Goal: Transaction & Acquisition: Purchase product/service

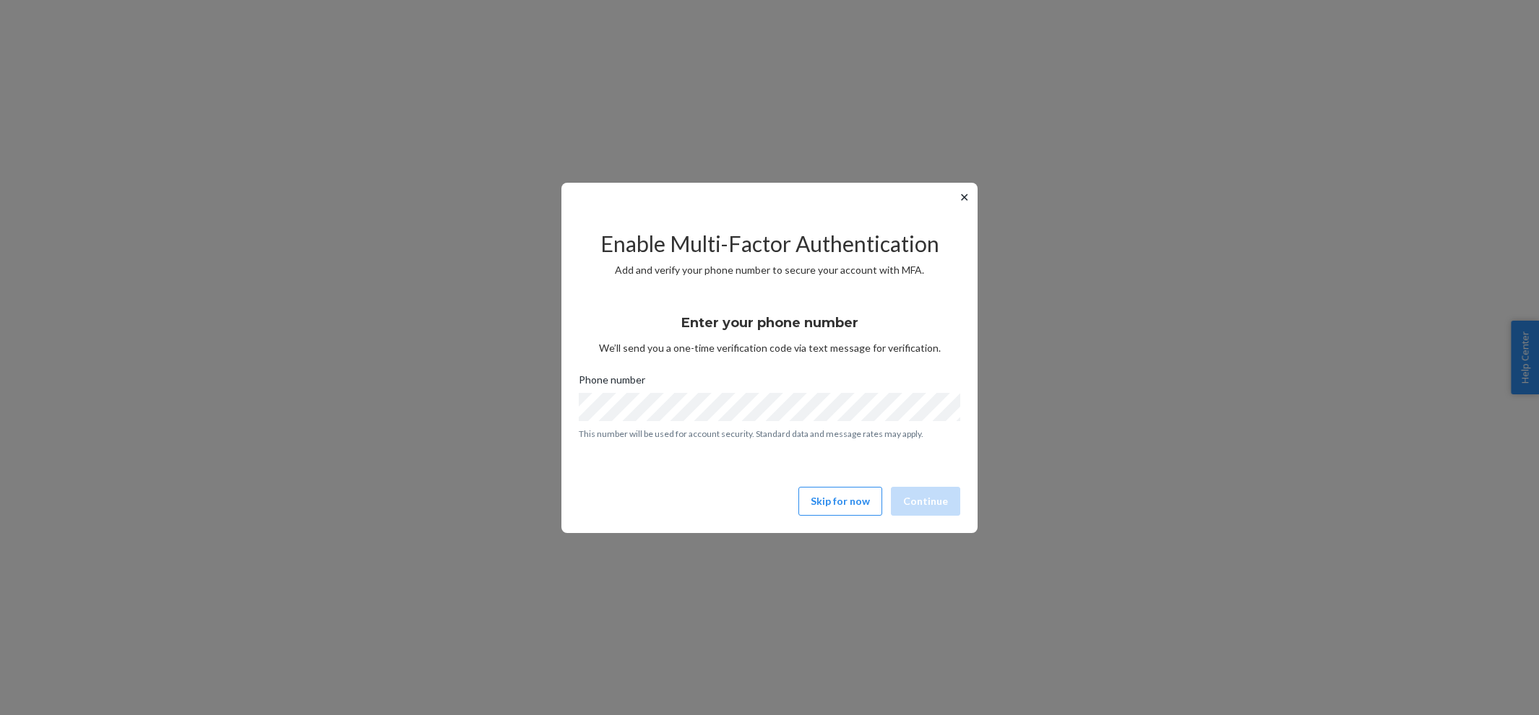
scroll to position [576, 0]
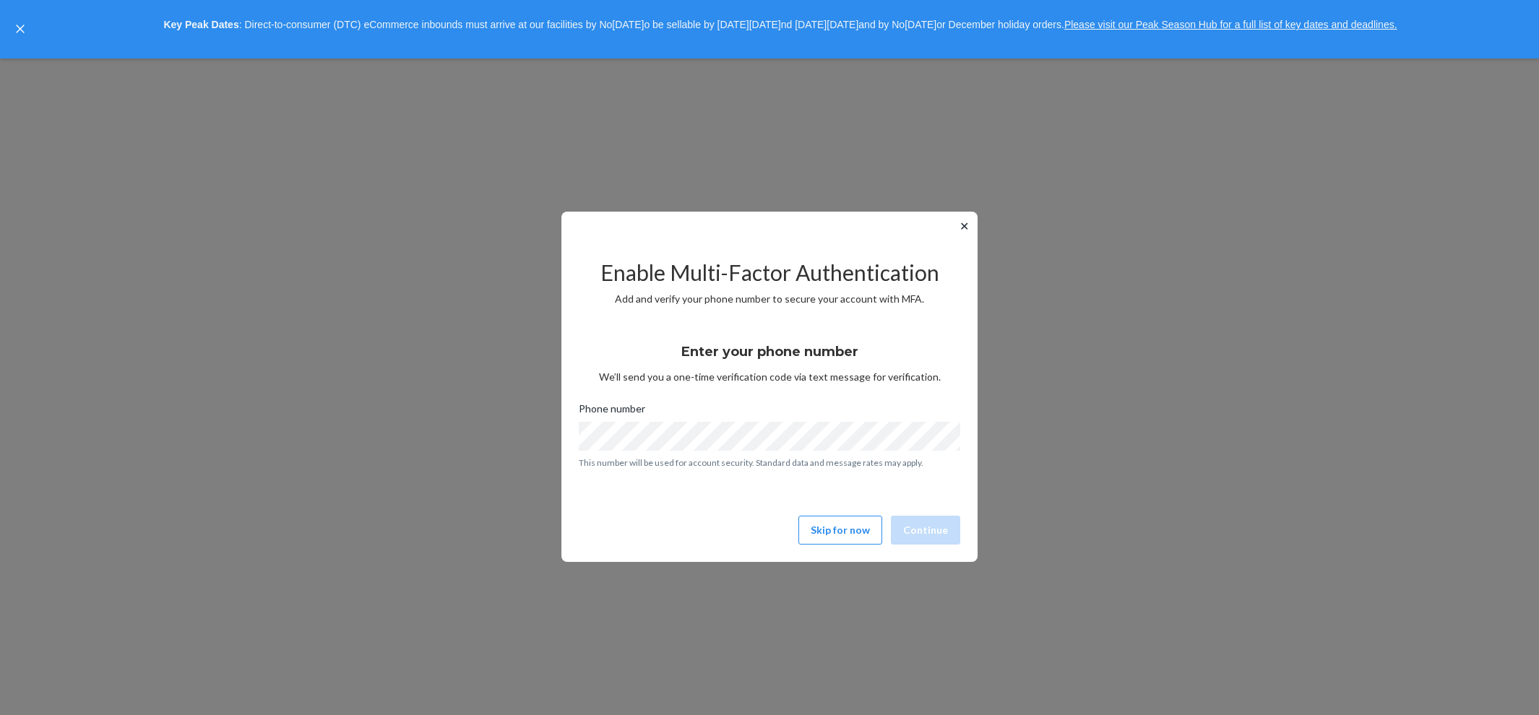
click at [961, 229] on button "✕" at bounding box center [963, 225] width 15 height 17
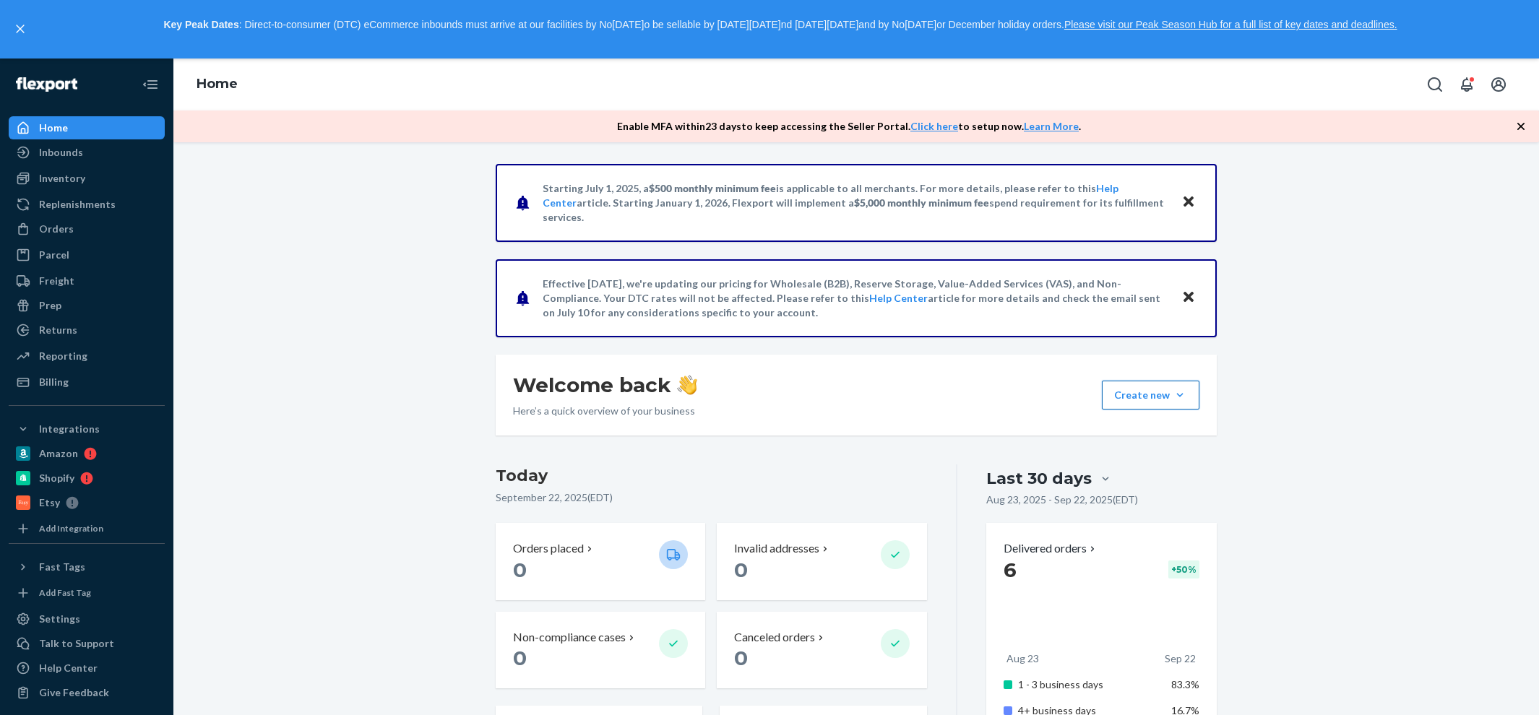
click at [1134, 389] on button "Create new Create new inbound Create new order Create new product" at bounding box center [1151, 395] width 98 height 29
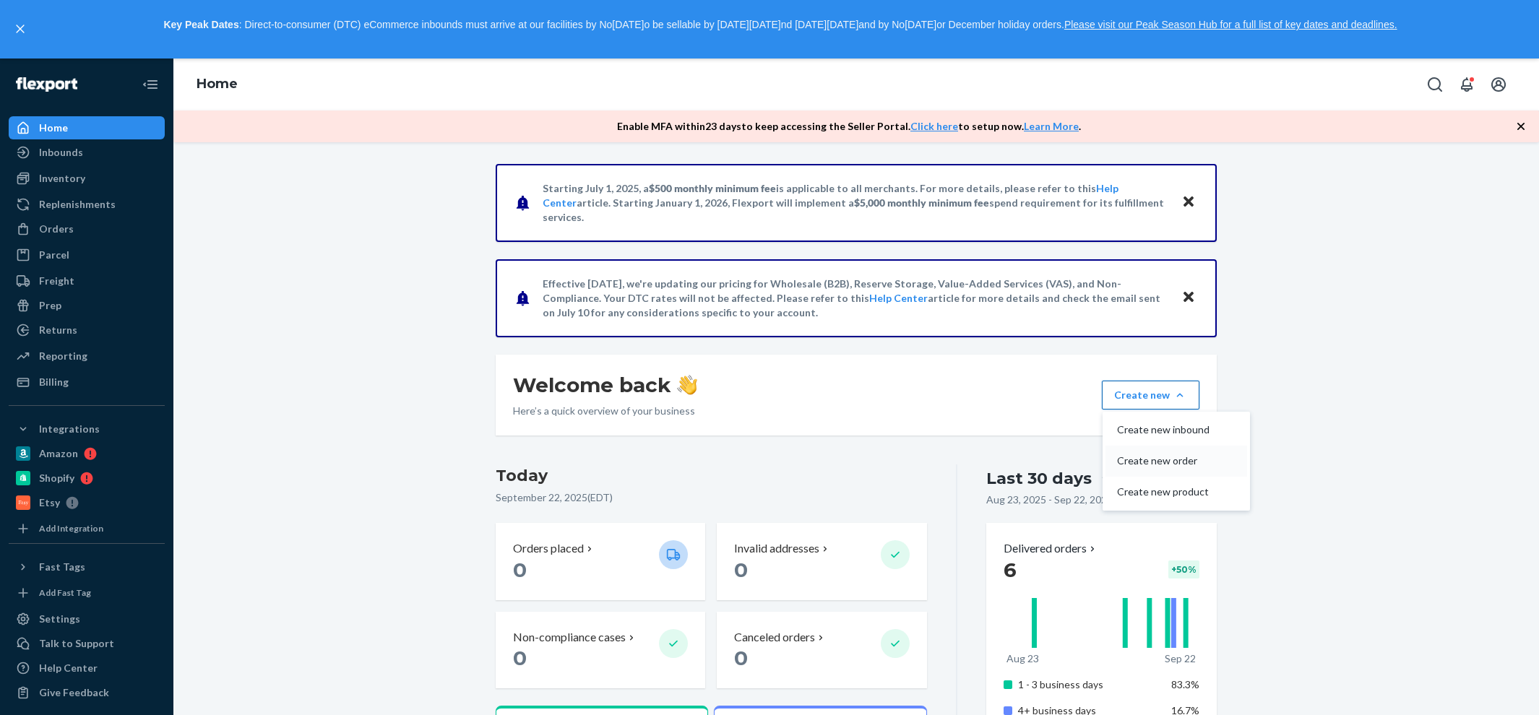
drag, startPoint x: 1143, startPoint y: 425, endPoint x: 1144, endPoint y: 456, distance: 30.4
click at [1144, 456] on div "Create new inbound Create new order Create new product" at bounding box center [1175, 461] width 147 height 99
click at [1170, 396] on button "Create new Create new inbound Create new order Create new product" at bounding box center [1151, 395] width 98 height 29
click at [1170, 462] on span "Create new order" at bounding box center [1163, 461] width 92 height 10
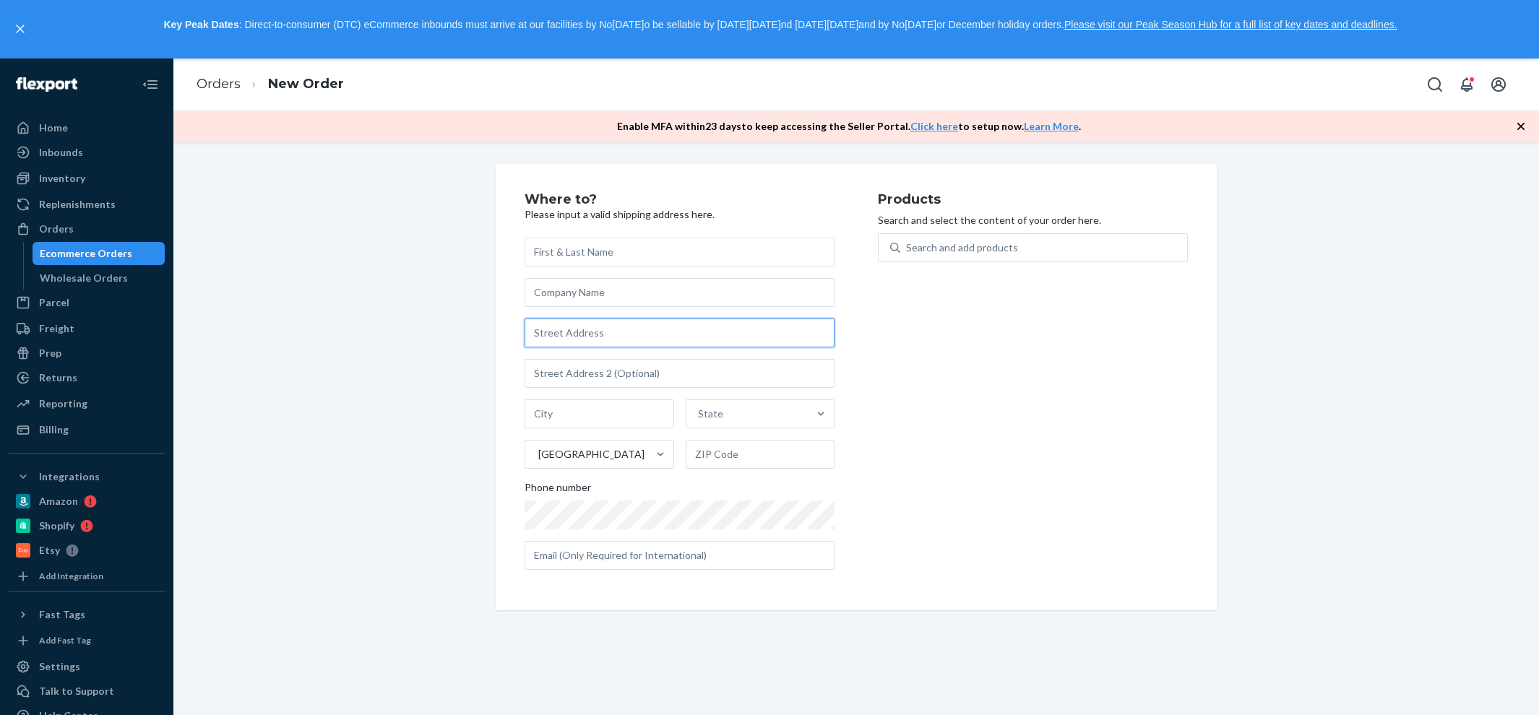
click at [602, 327] on input "text" at bounding box center [679, 333] width 310 height 29
paste input "[PERSON_NAME] [STREET_ADDRESS][PERSON_NAME][US_STATE]"
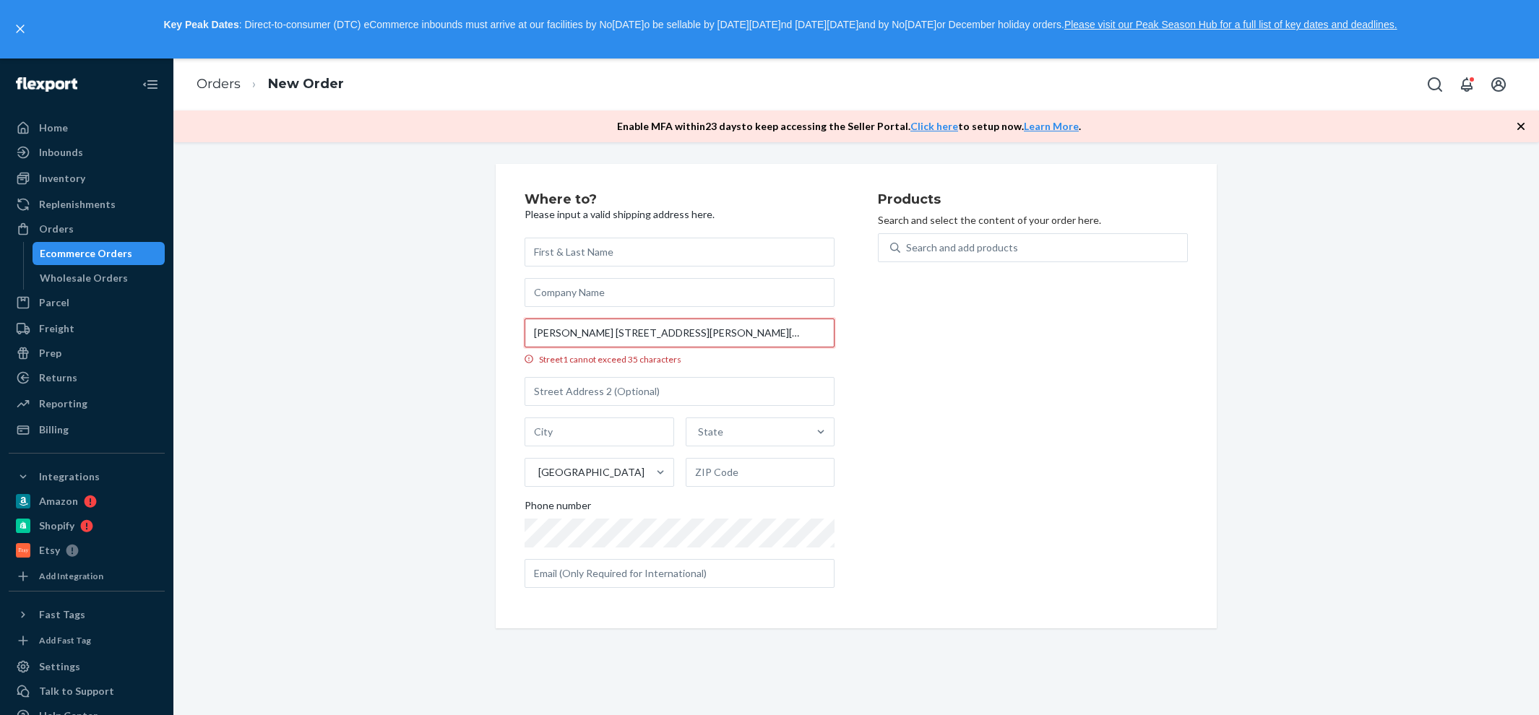
scroll to position [0, 106]
type input "[PERSON_NAME] [STREET_ADDRESS][PERSON_NAME][US_STATE]"
type input "[GEOGRAPHIC_DATA]"
type input "33410"
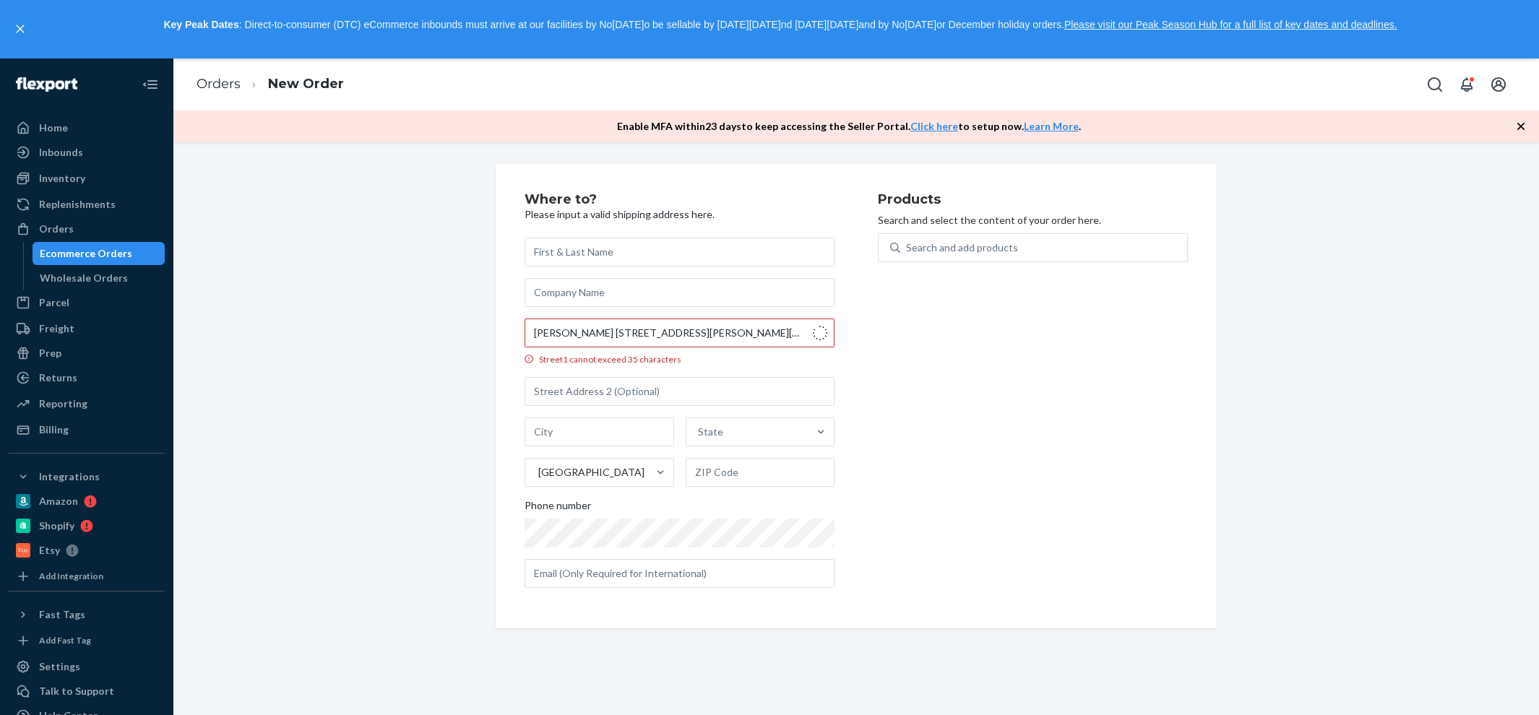
type input "[STREET_ADDRESS]"
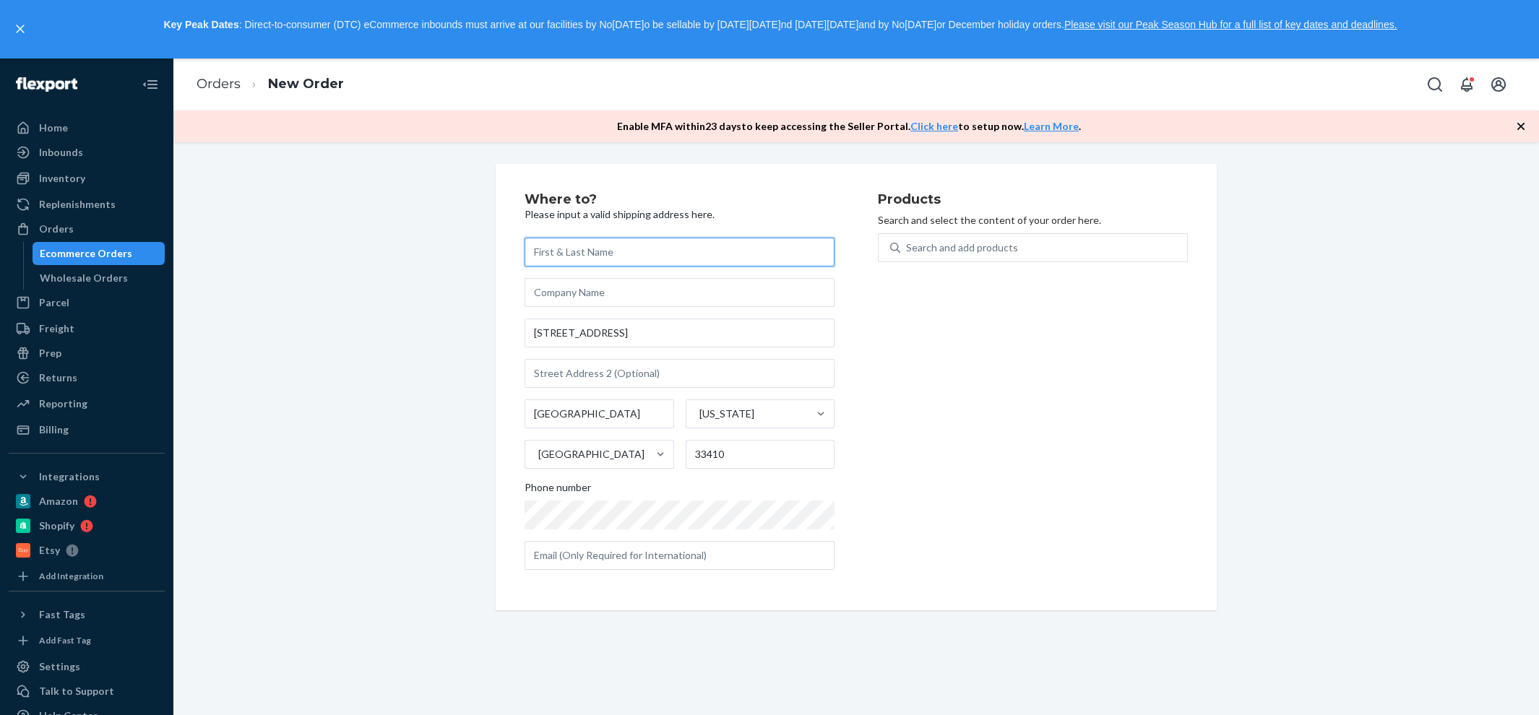
click at [600, 261] on input "text" at bounding box center [679, 252] width 310 height 29
paste input "[PERSON_NAME] [STREET_ADDRESS][PERSON_NAME][US_STATE]"
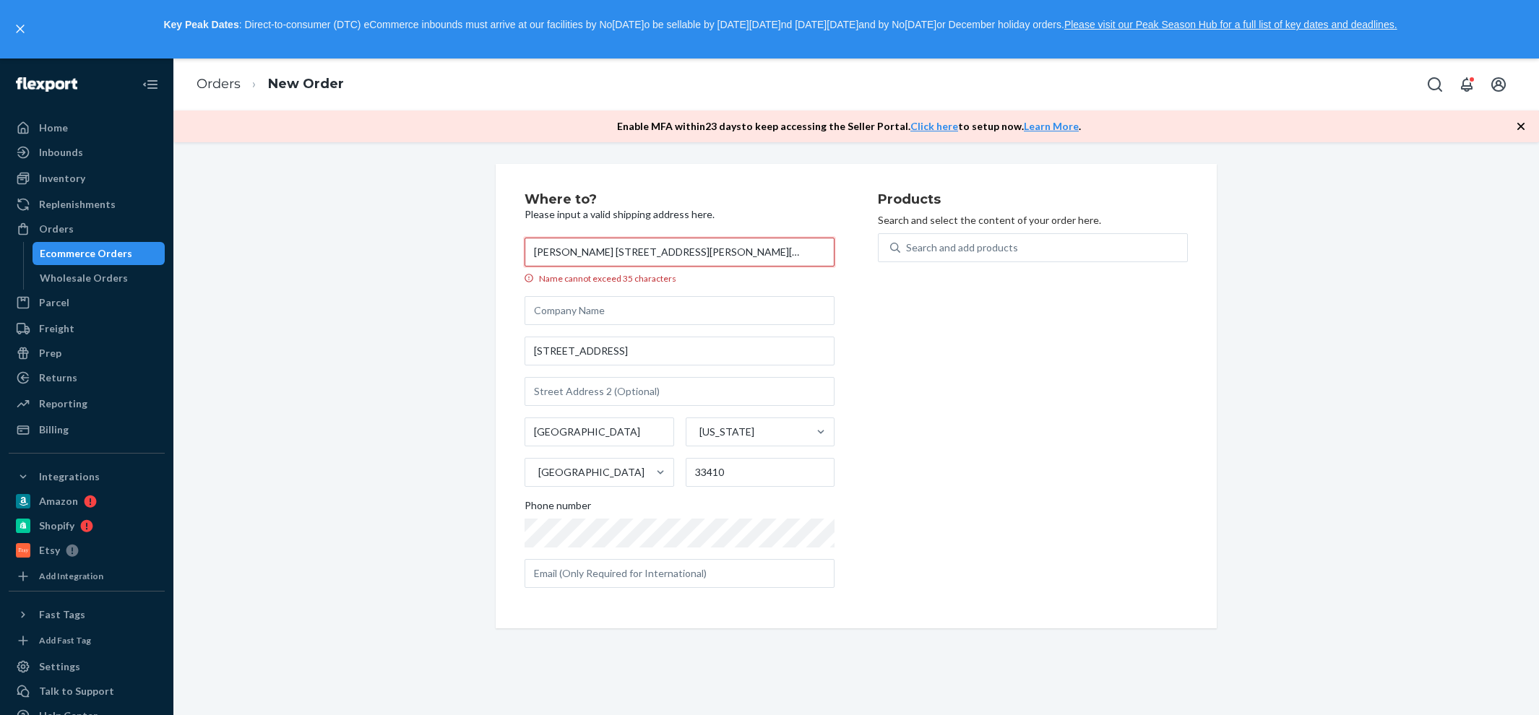
type input "[PERSON_NAME] [STREET_ADDRESS][PERSON_NAME][US_STATE]"
type textarea "rive"
drag, startPoint x: 606, startPoint y: 252, endPoint x: 909, endPoint y: 248, distance: 302.7
click at [909, 248] on div "Where to? Please input a valid shipping address here. [PERSON_NAME] [STREET_ADD…" at bounding box center [855, 396] width 663 height 407
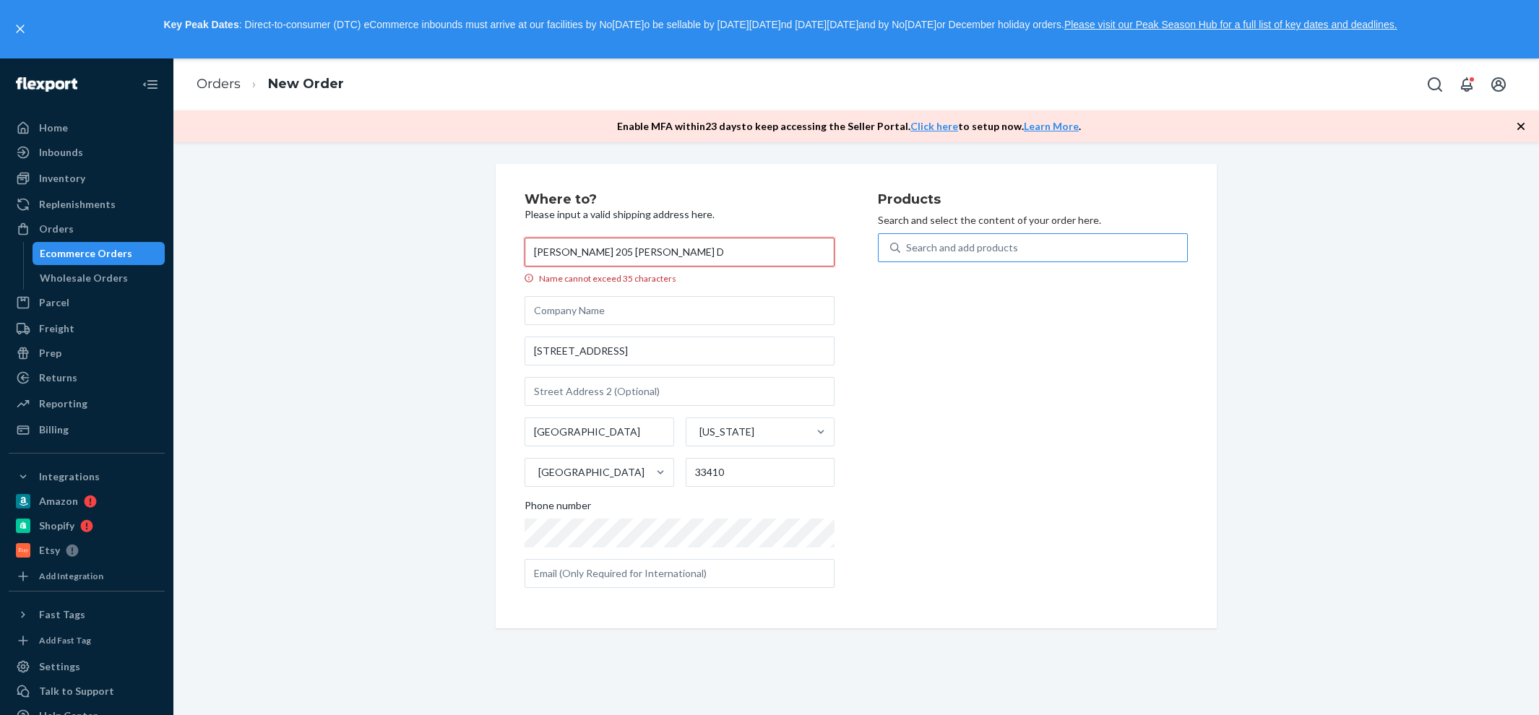
scroll to position [0, 0]
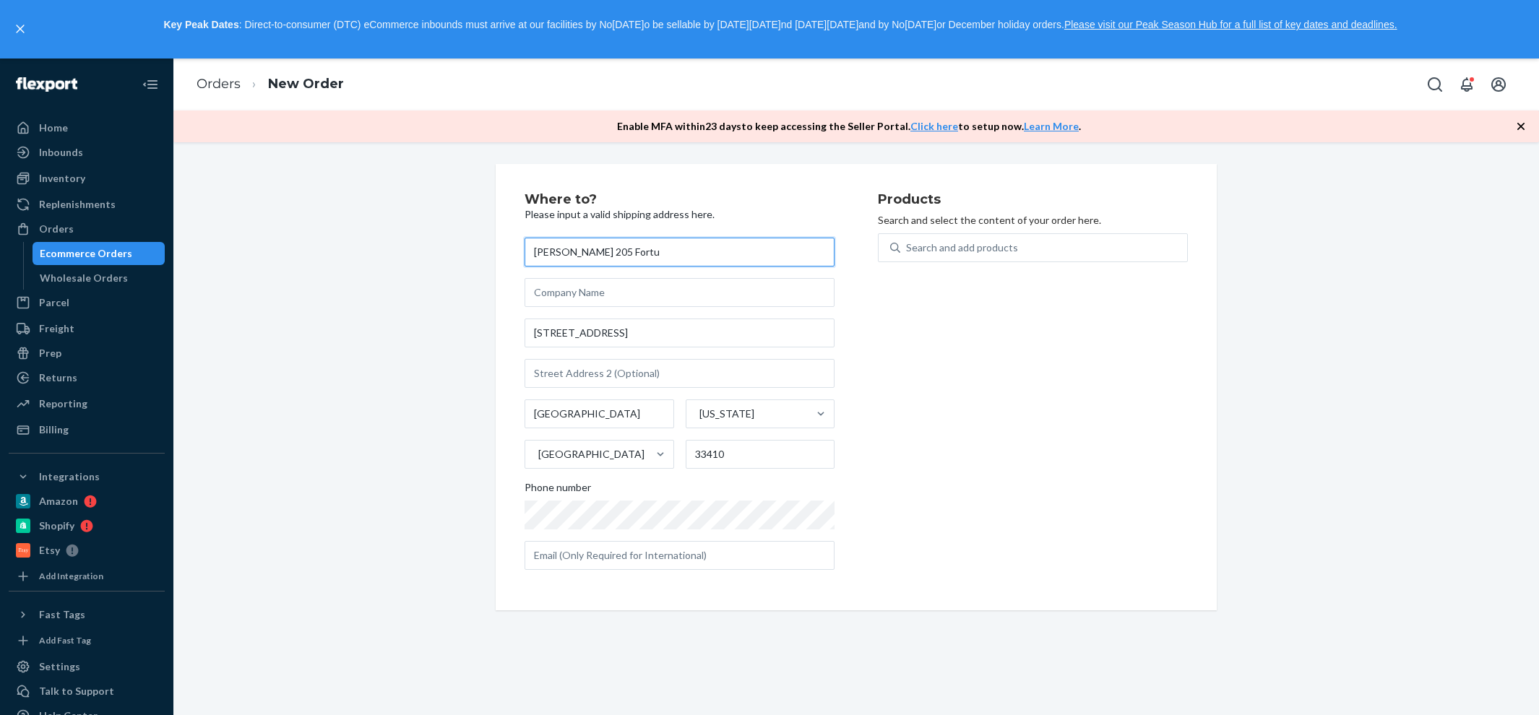
drag, startPoint x: 644, startPoint y: 256, endPoint x: 601, endPoint y: 251, distance: 43.6
click at [601, 251] on input "[PERSON_NAME] 205 Fortu" at bounding box center [679, 252] width 310 height 29
type input "[PERSON_NAME]"
click at [1000, 241] on div "Search and add products" at bounding box center [962, 248] width 112 height 14
click at [907, 241] on input "Search and add products" at bounding box center [906, 248] width 1 height 14
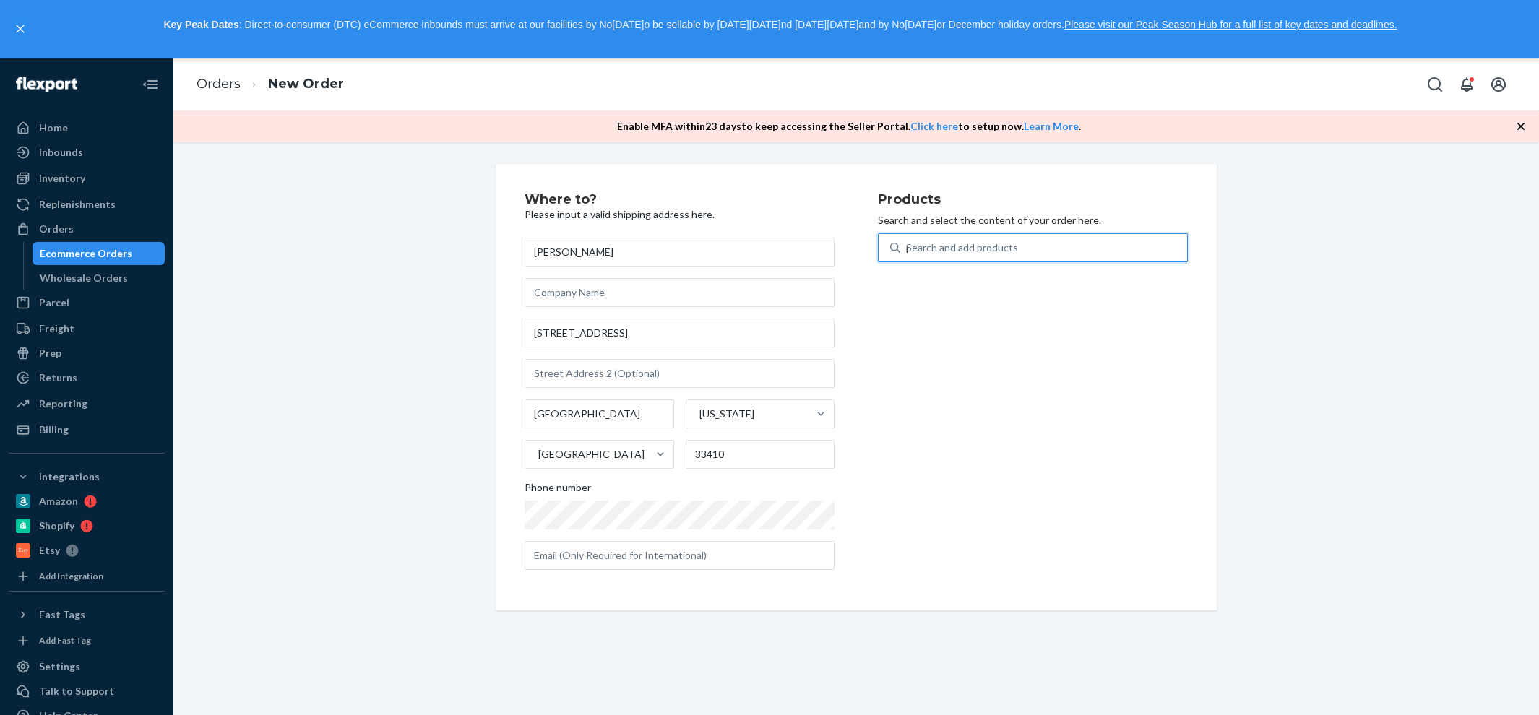
type input "pro"
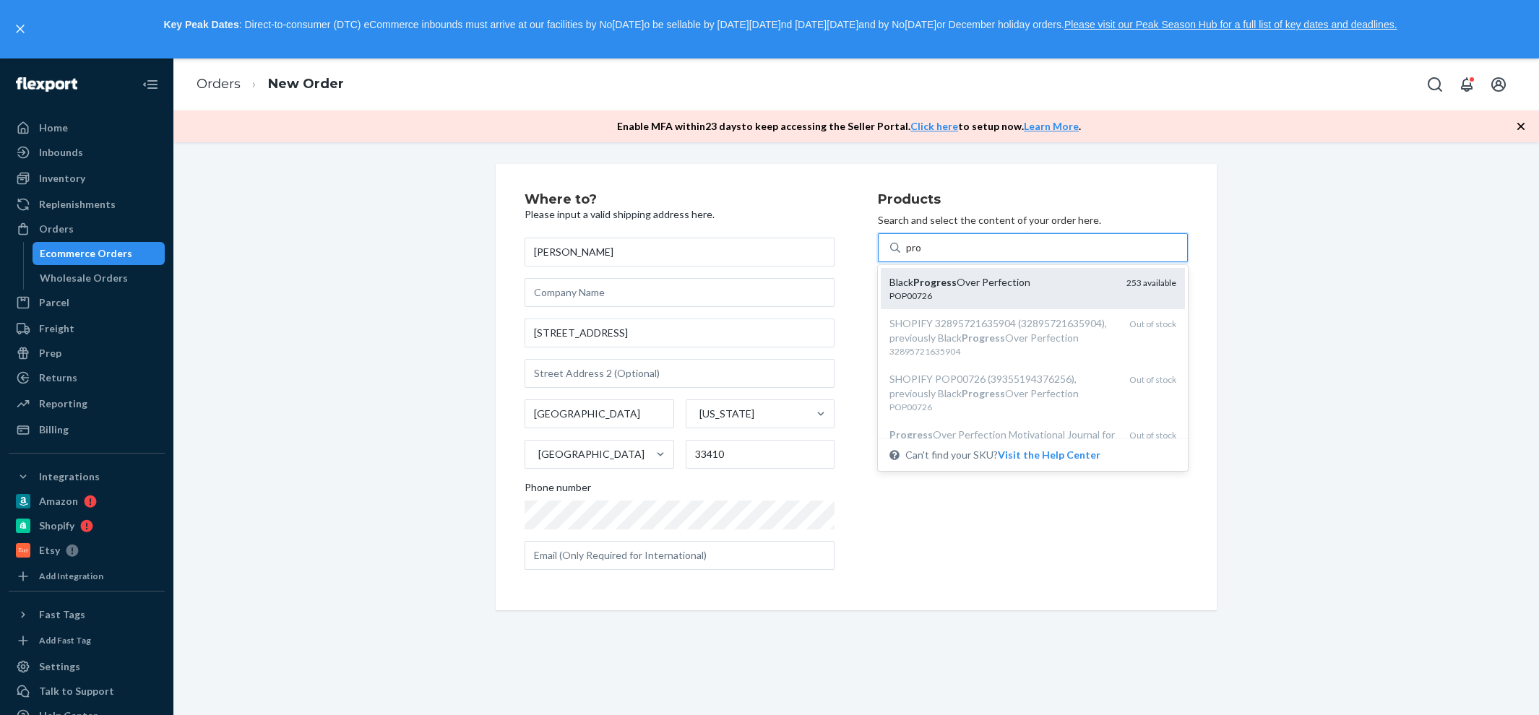
click at [1008, 275] on div "Black Progress Over Perfection" at bounding box center [1001, 282] width 225 height 14
click at [922, 255] on input "pro" at bounding box center [914, 248] width 17 height 14
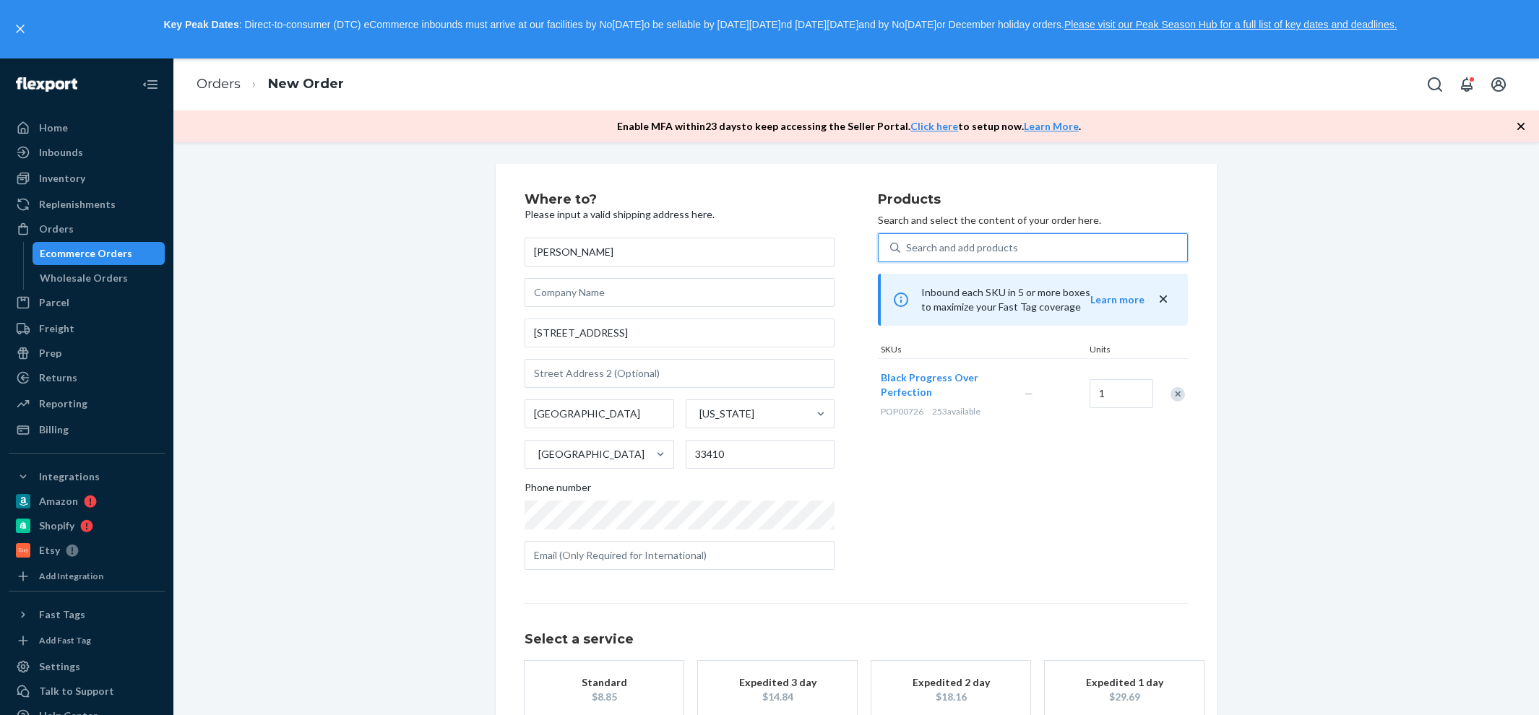
scroll to position [90, 0]
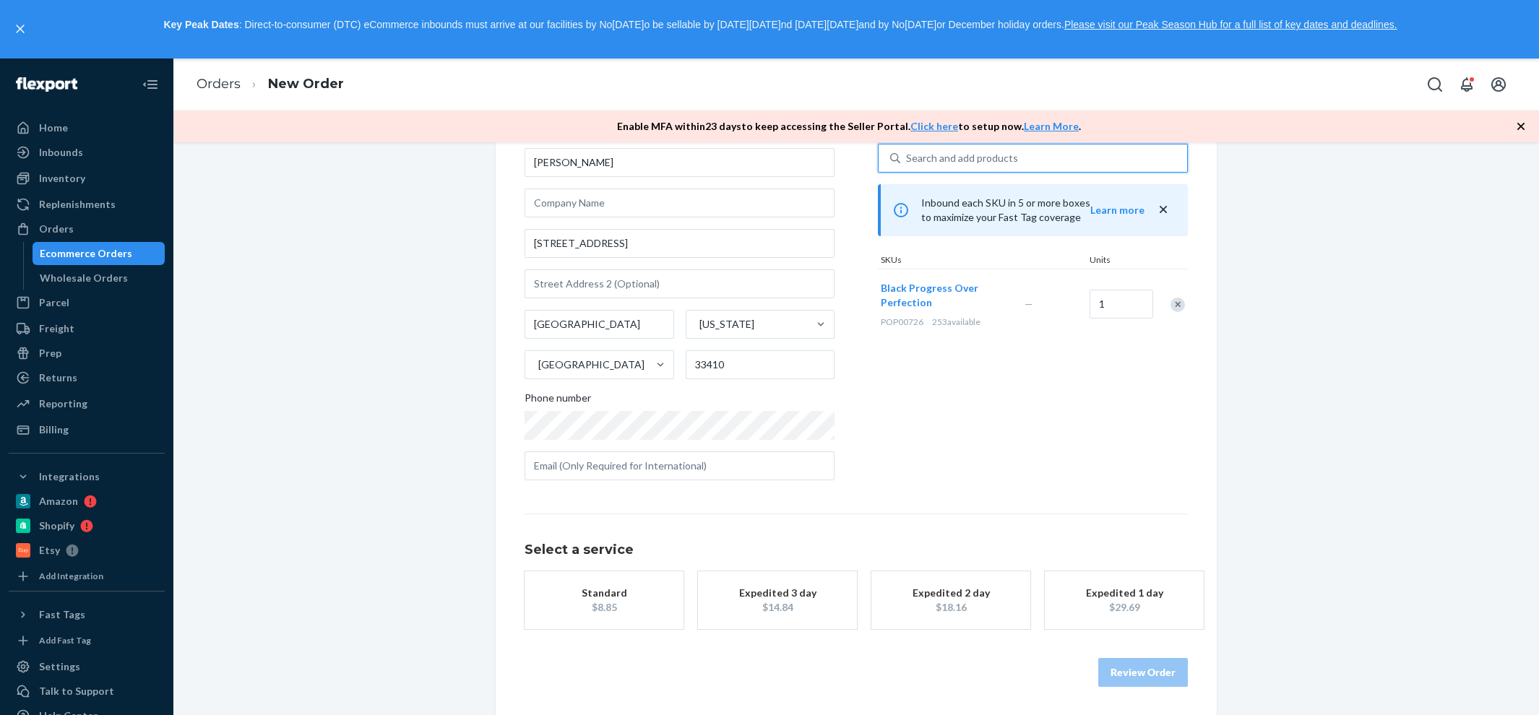
click at [611, 587] on div "Standard" at bounding box center [604, 593] width 116 height 14
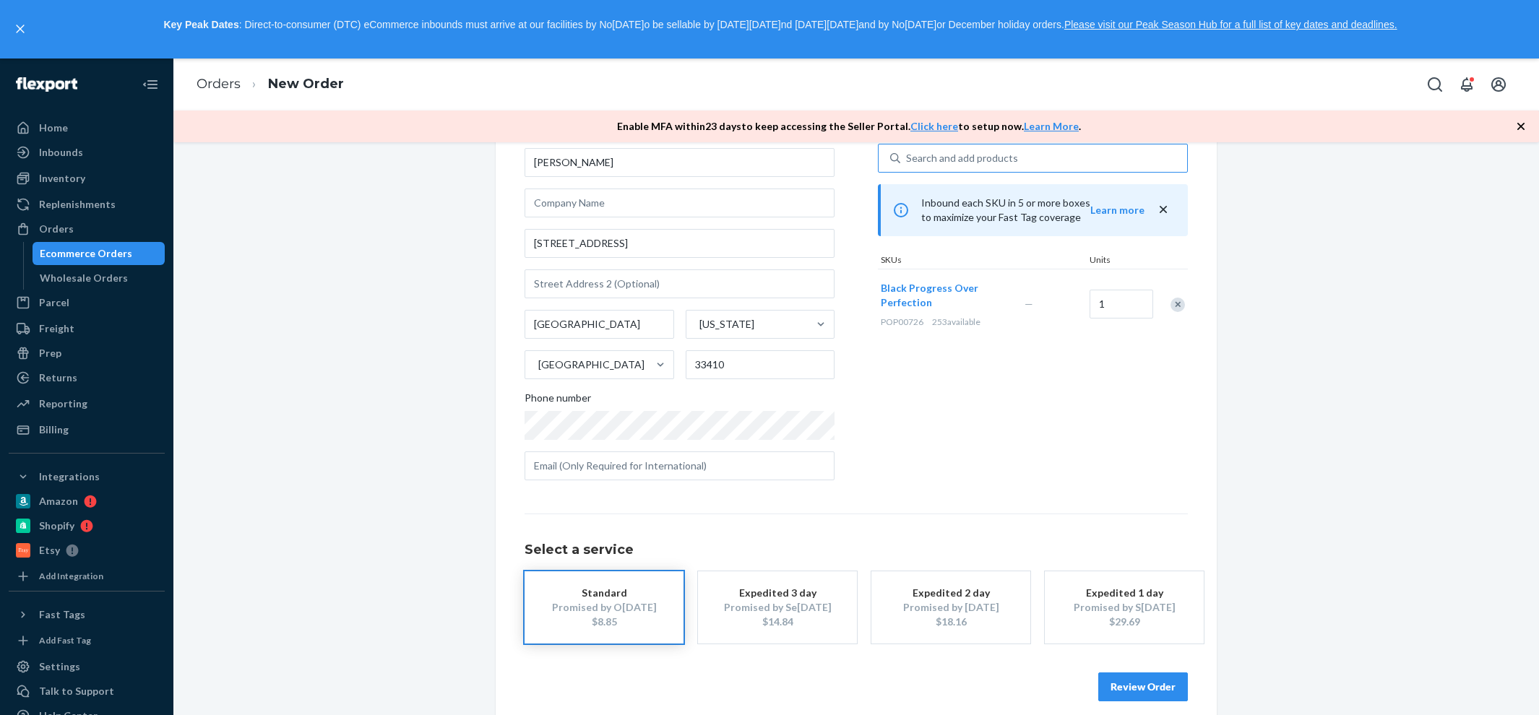
click at [1147, 687] on button "Review Order" at bounding box center [1143, 687] width 90 height 29
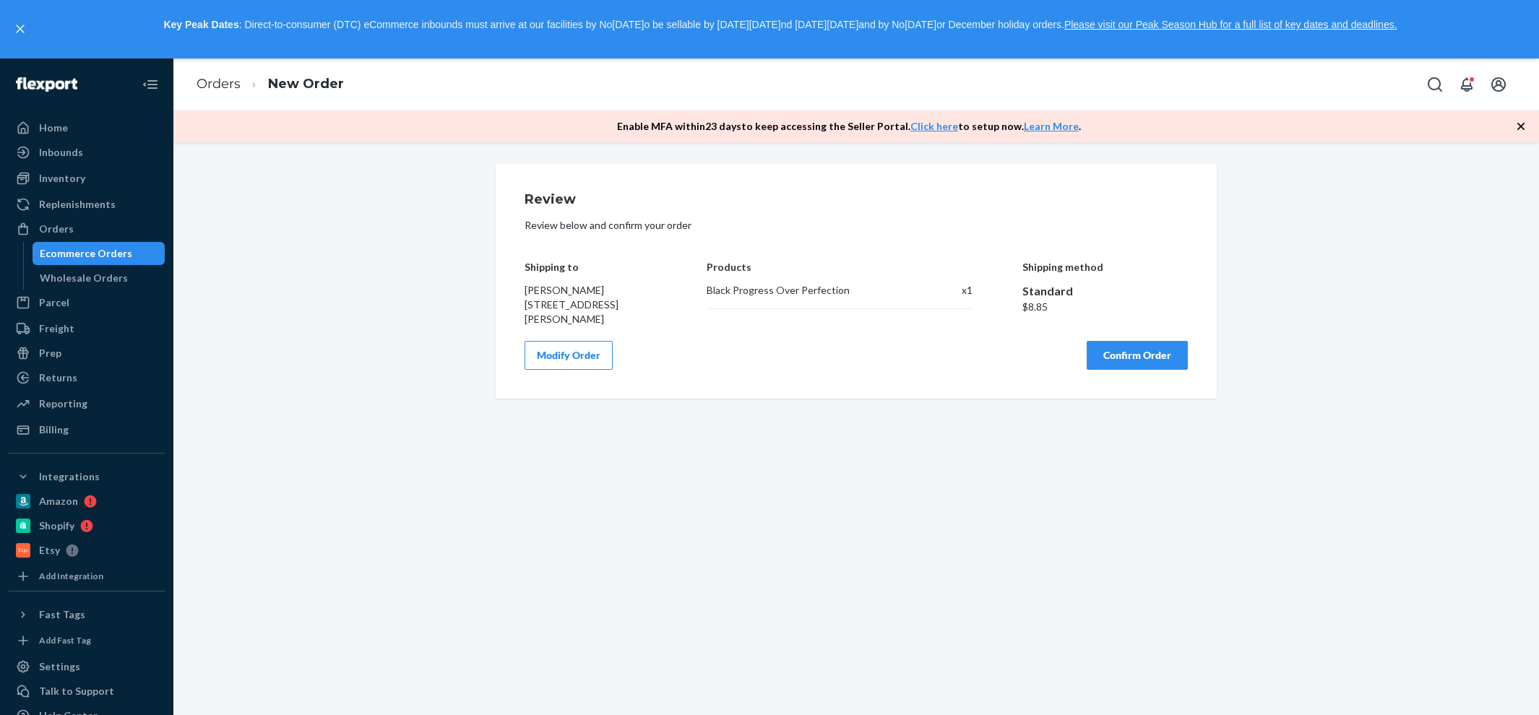
click at [1155, 366] on button "Confirm Order" at bounding box center [1136, 355] width 101 height 29
